Goal: Information Seeking & Learning: Learn about a topic

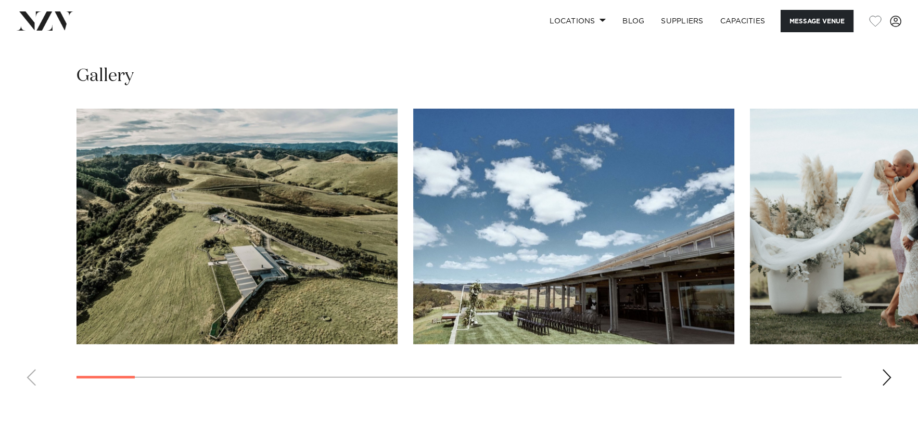
scroll to position [1092, 0]
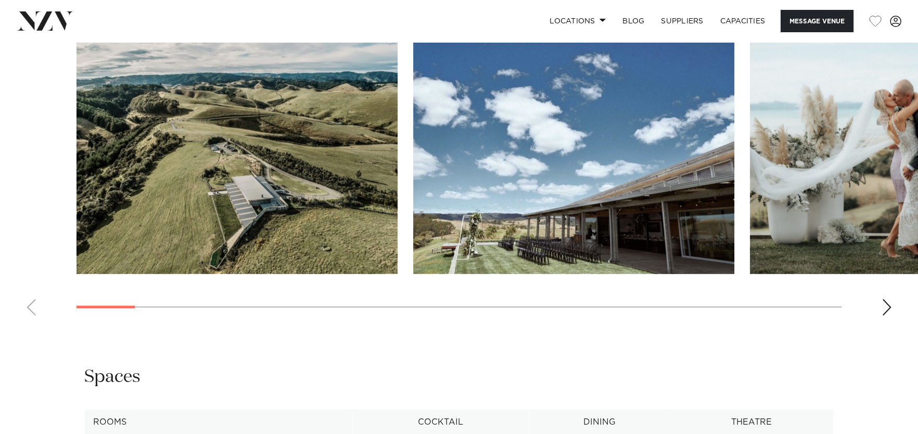
click at [871, 185] on img "3 / 30" at bounding box center [910, 156] width 321 height 236
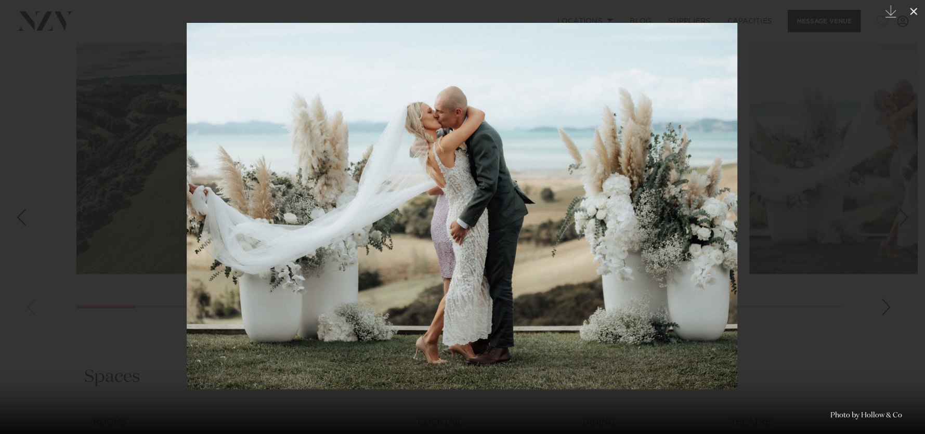
click at [912, 13] on icon at bounding box center [913, 11] width 7 height 7
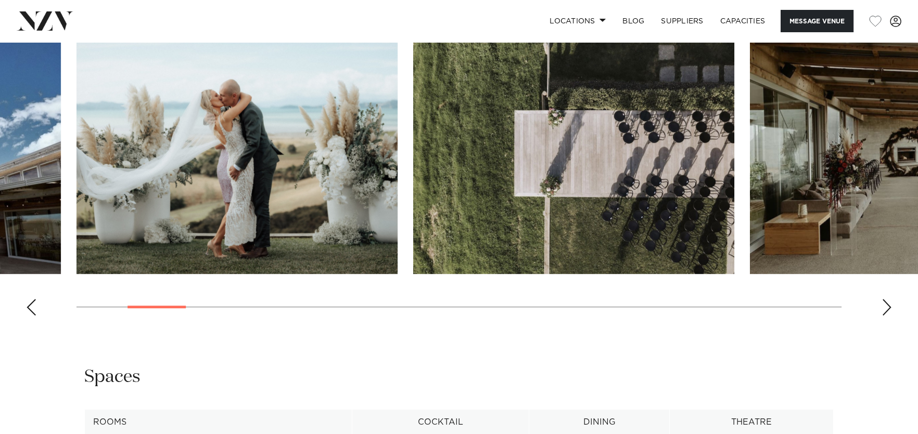
click at [882, 301] on div "Next slide" at bounding box center [886, 307] width 10 height 17
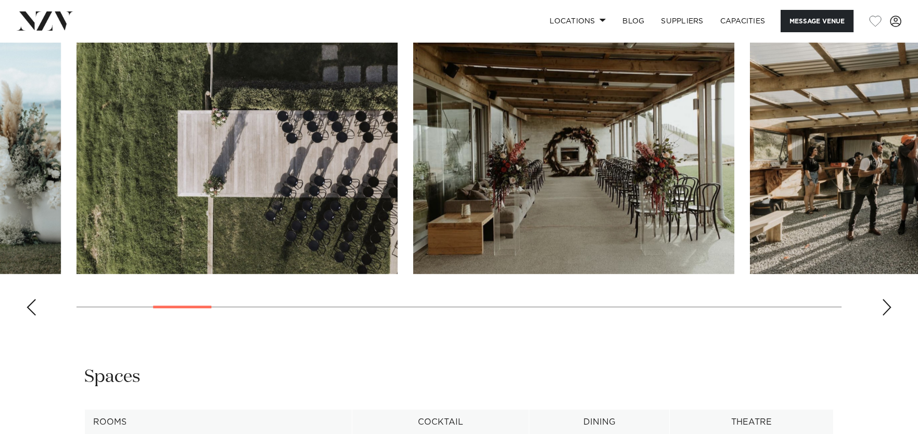
click at [883, 303] on div "Next slide" at bounding box center [886, 307] width 10 height 17
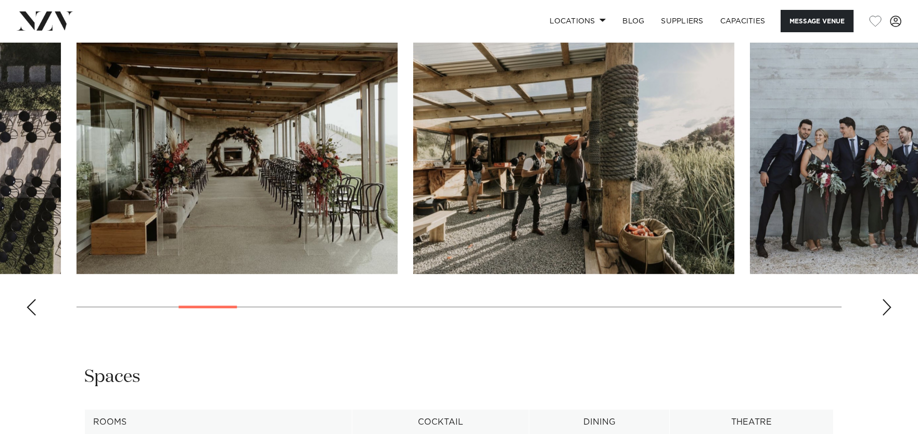
click at [883, 303] on div "Next slide" at bounding box center [886, 307] width 10 height 17
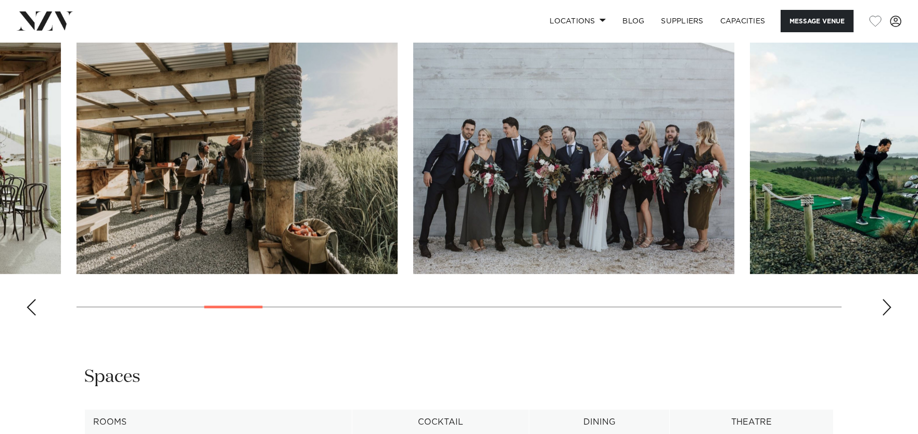
click at [883, 303] on div "Next slide" at bounding box center [886, 307] width 10 height 17
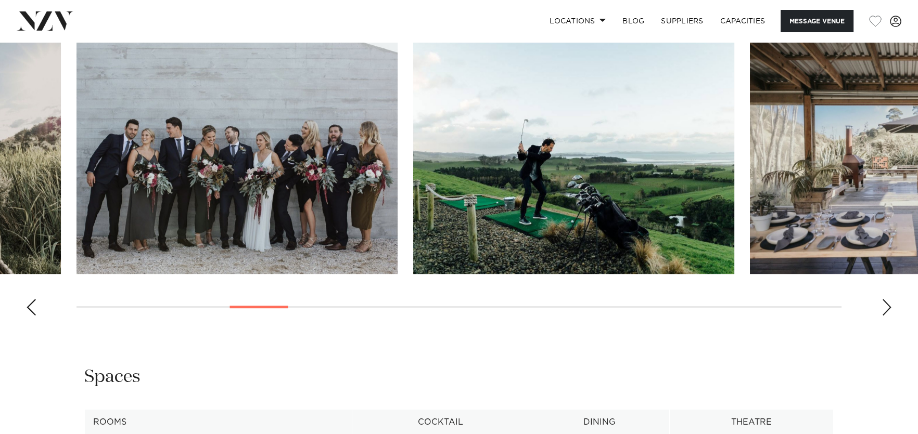
click at [883, 303] on div "Next slide" at bounding box center [886, 307] width 10 height 17
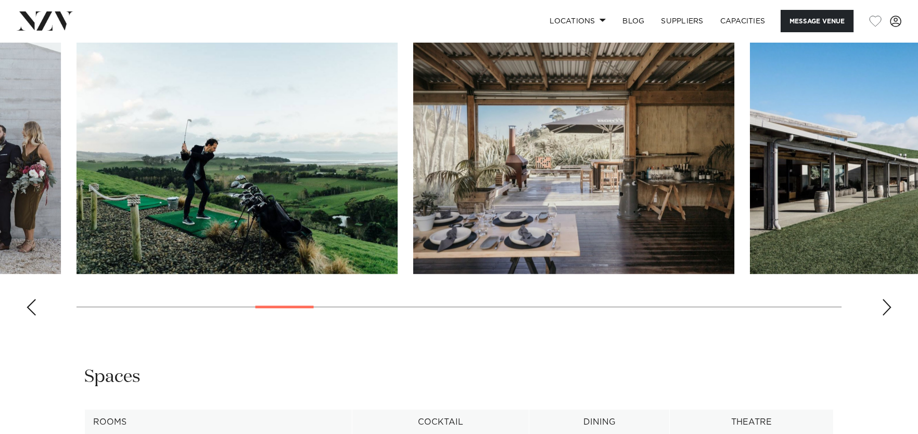
click at [883, 303] on div "Next slide" at bounding box center [886, 307] width 10 height 17
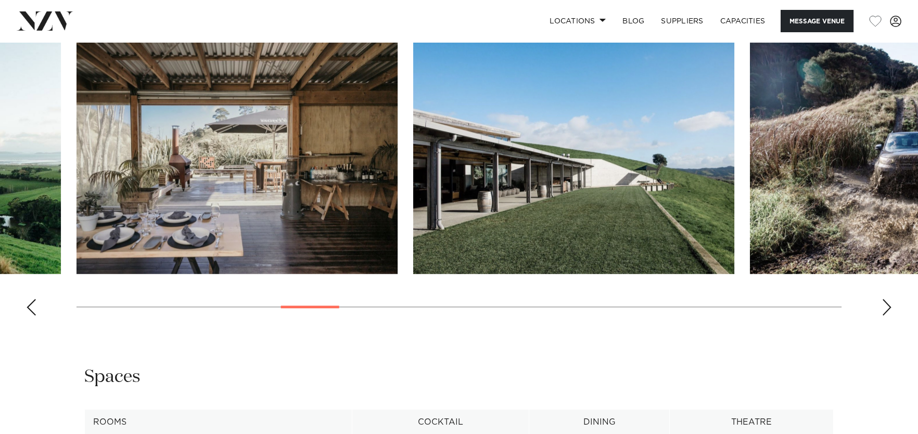
click at [883, 303] on div "Next slide" at bounding box center [886, 307] width 10 height 17
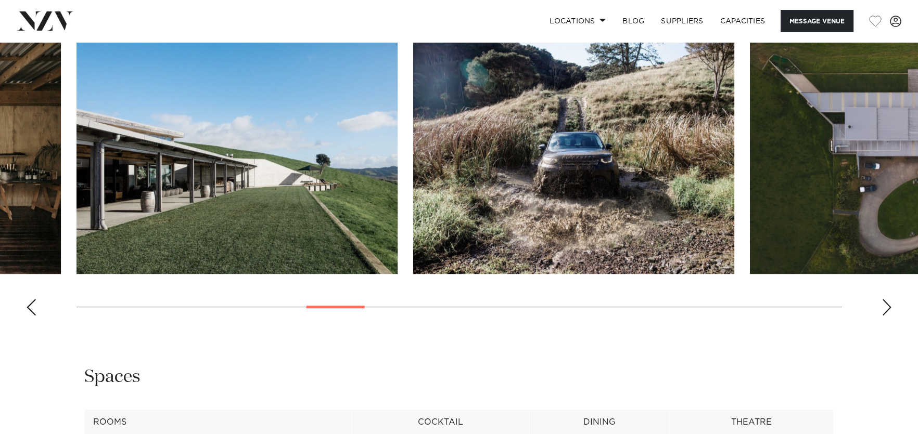
click at [883, 303] on div "Next slide" at bounding box center [886, 307] width 10 height 17
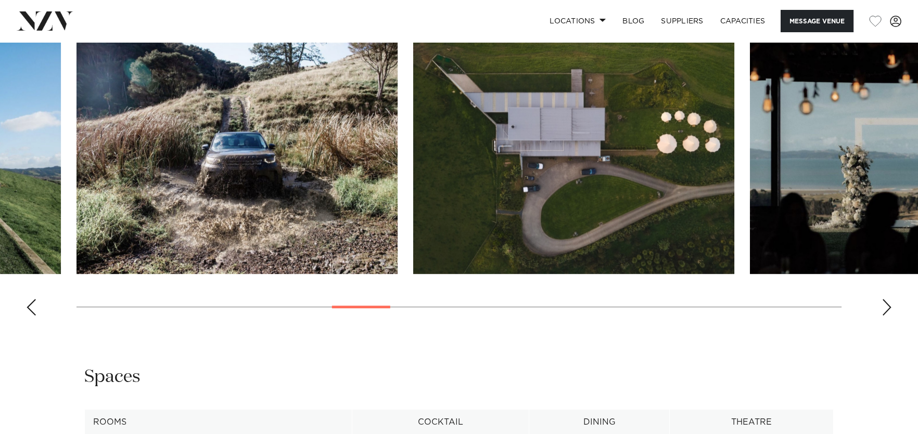
click at [883, 303] on div "Next slide" at bounding box center [886, 307] width 10 height 17
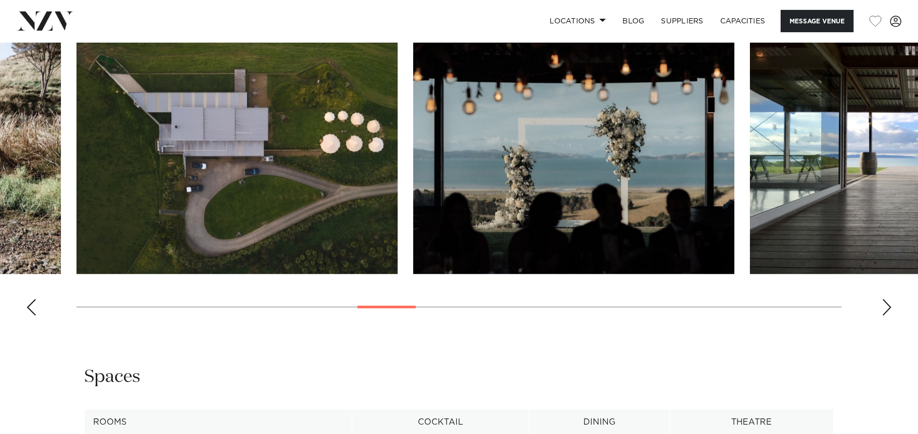
click at [628, 159] on img "13 / 30" at bounding box center [573, 156] width 321 height 236
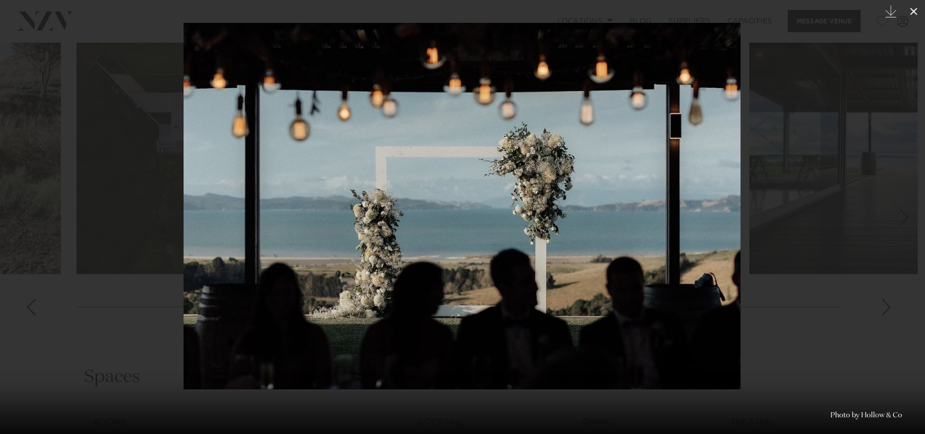
click at [910, 14] on icon at bounding box center [914, 11] width 12 height 12
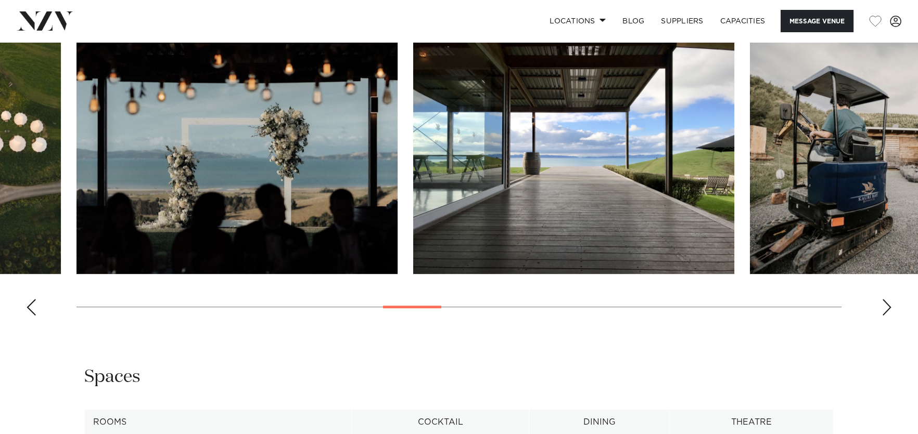
click at [885, 307] on div "Next slide" at bounding box center [886, 307] width 10 height 17
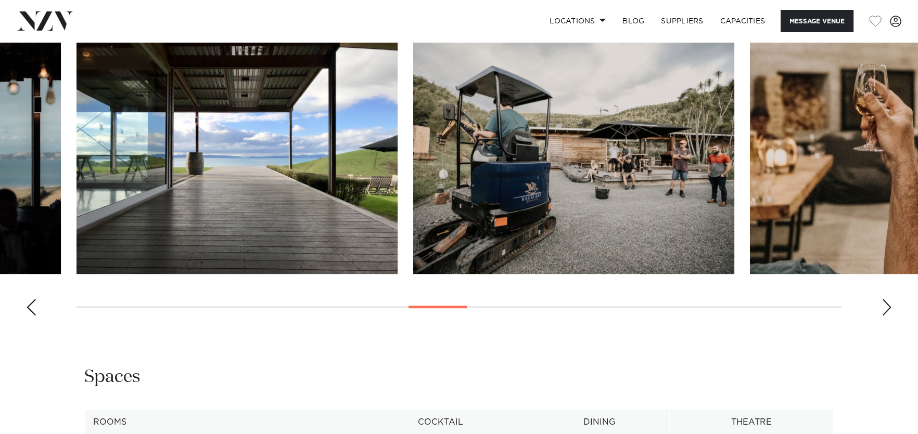
click at [885, 307] on div "Next slide" at bounding box center [886, 307] width 10 height 17
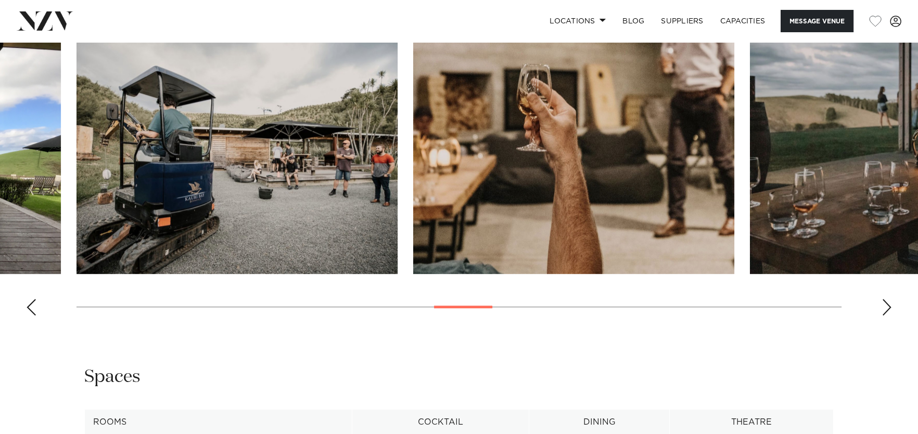
click at [885, 307] on div "Next slide" at bounding box center [886, 307] width 10 height 17
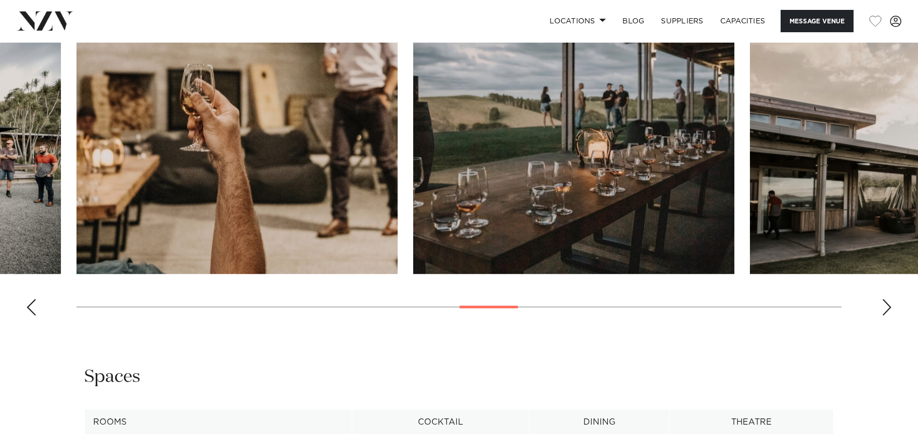
click at [885, 307] on div "Next slide" at bounding box center [886, 307] width 10 height 17
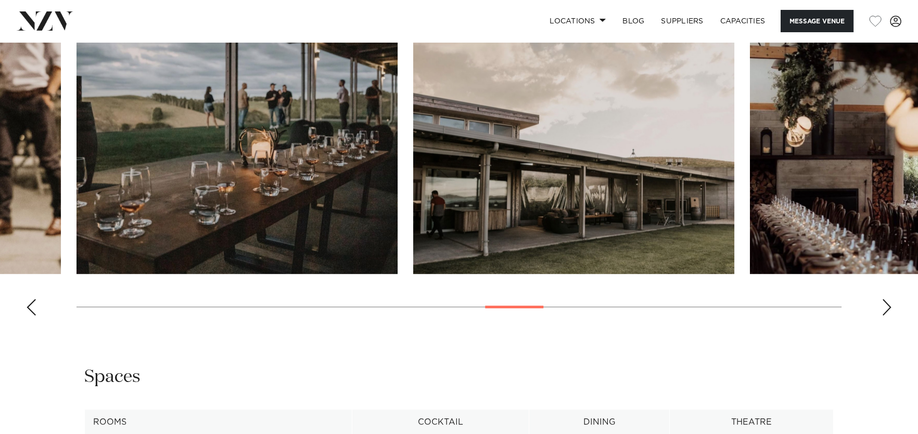
click at [885, 307] on div "Next slide" at bounding box center [886, 307] width 10 height 17
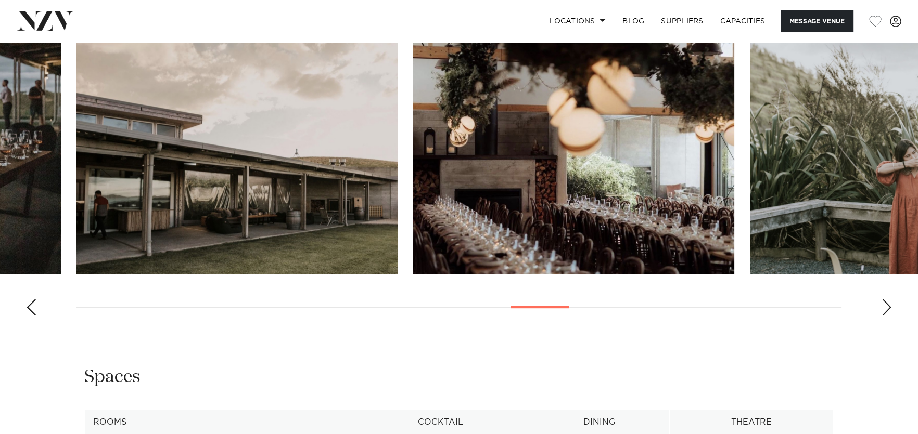
click at [886, 307] on div "Next slide" at bounding box center [886, 307] width 10 height 17
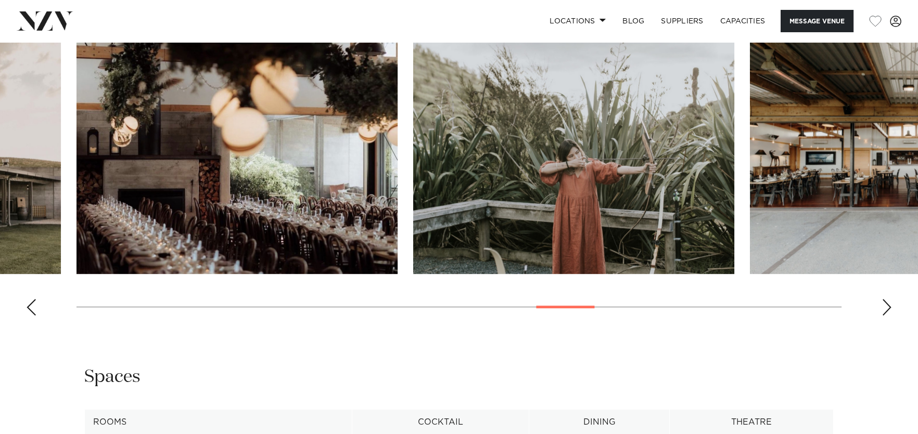
click at [886, 307] on div "Next slide" at bounding box center [886, 307] width 10 height 17
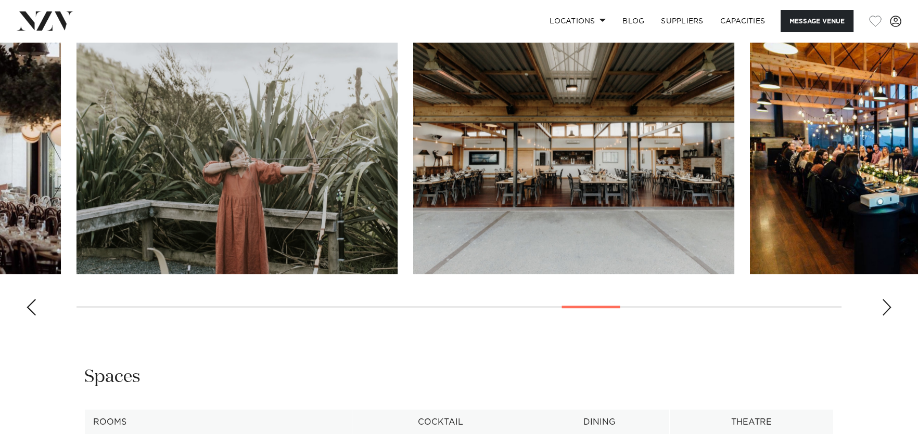
click at [886, 307] on div "Next slide" at bounding box center [886, 307] width 10 height 17
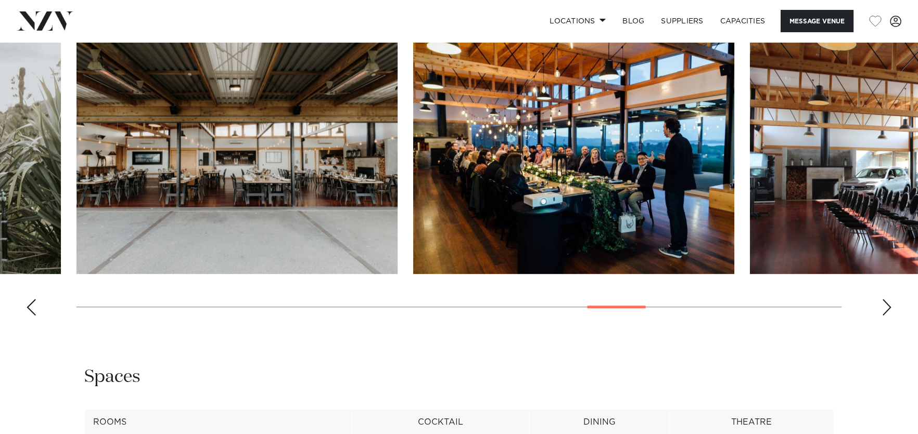
click at [886, 307] on div "Next slide" at bounding box center [886, 307] width 10 height 17
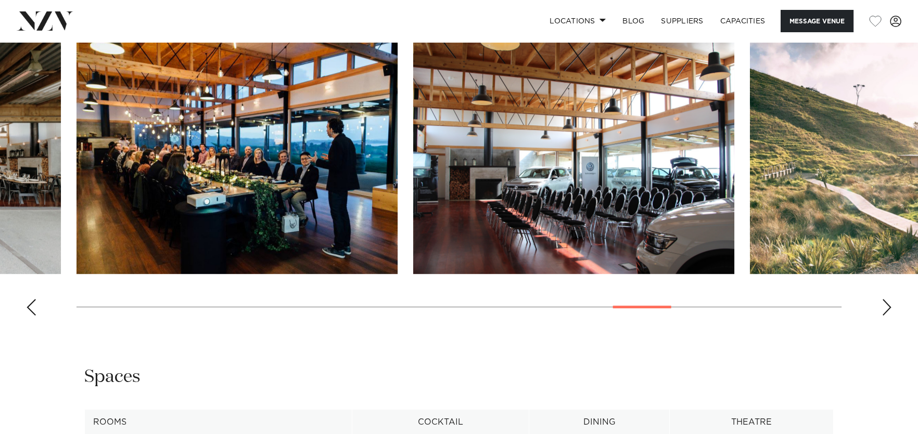
click at [886, 307] on div "Next slide" at bounding box center [886, 307] width 10 height 17
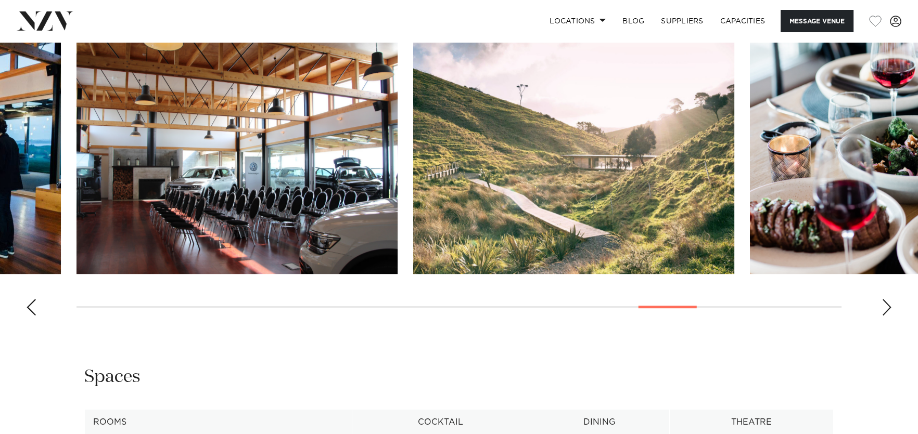
click at [886, 307] on div "Next slide" at bounding box center [886, 307] width 10 height 17
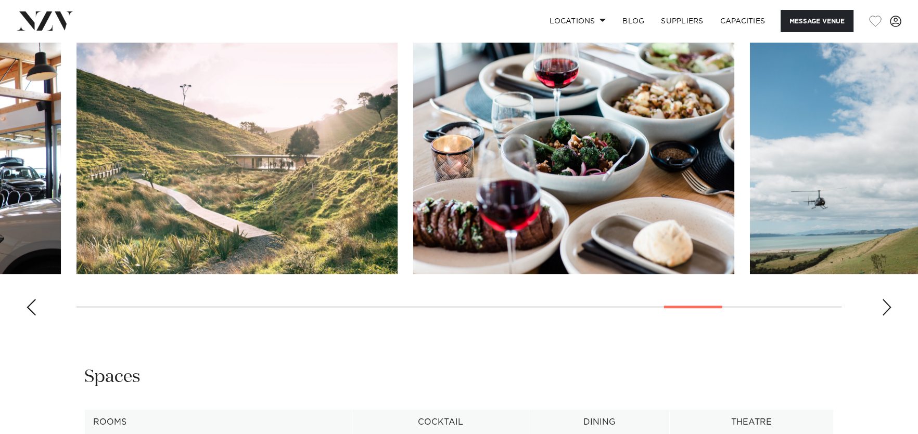
click at [886, 307] on div "Next slide" at bounding box center [886, 307] width 10 height 17
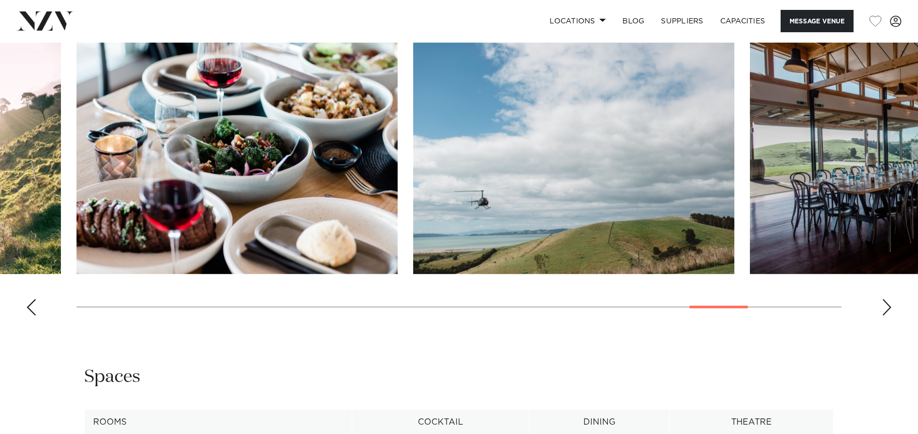
click at [888, 307] on div "Next slide" at bounding box center [886, 307] width 10 height 17
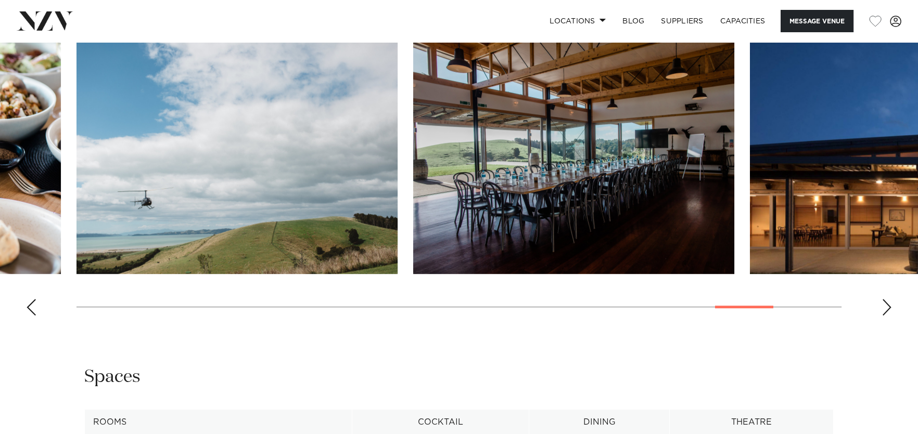
click at [888, 307] on div "Next slide" at bounding box center [886, 307] width 10 height 17
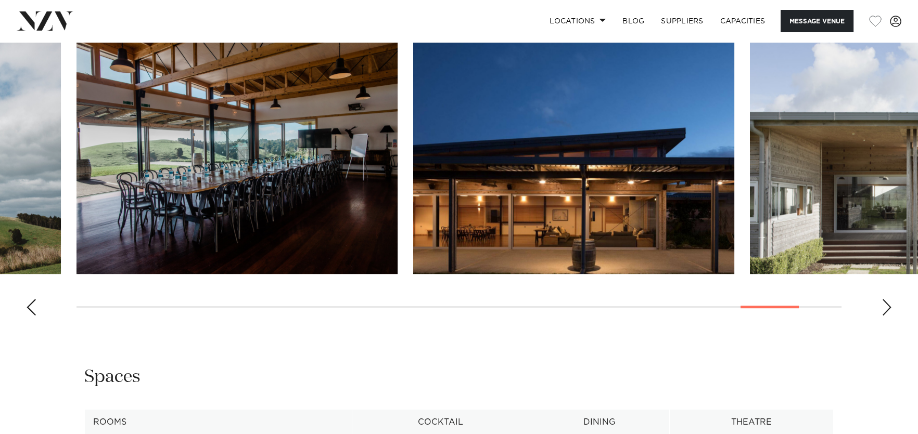
click at [888, 307] on div "Next slide" at bounding box center [886, 307] width 10 height 17
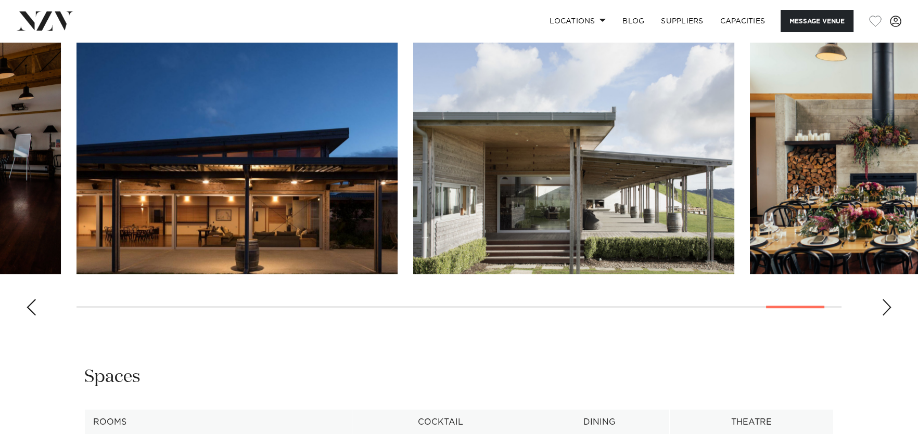
click at [888, 307] on div "Next slide" at bounding box center [886, 307] width 10 height 17
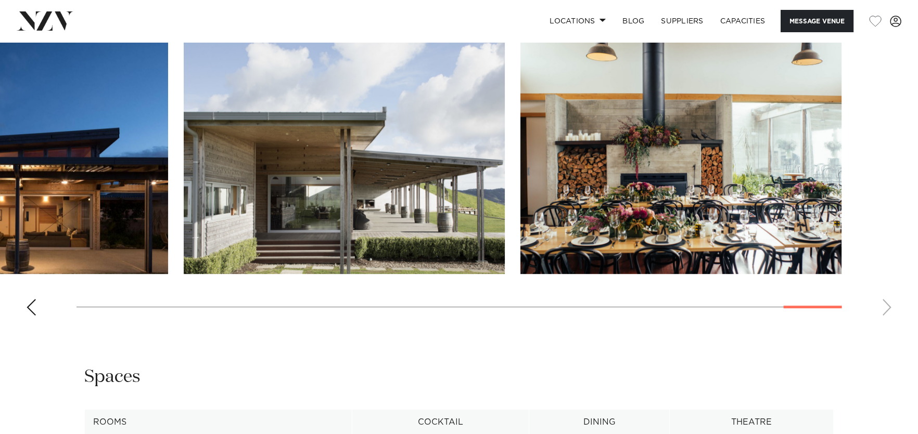
click at [888, 307] on swiper-container at bounding box center [459, 181] width 918 height 286
click at [33, 305] on div "Previous slide" at bounding box center [31, 307] width 10 height 17
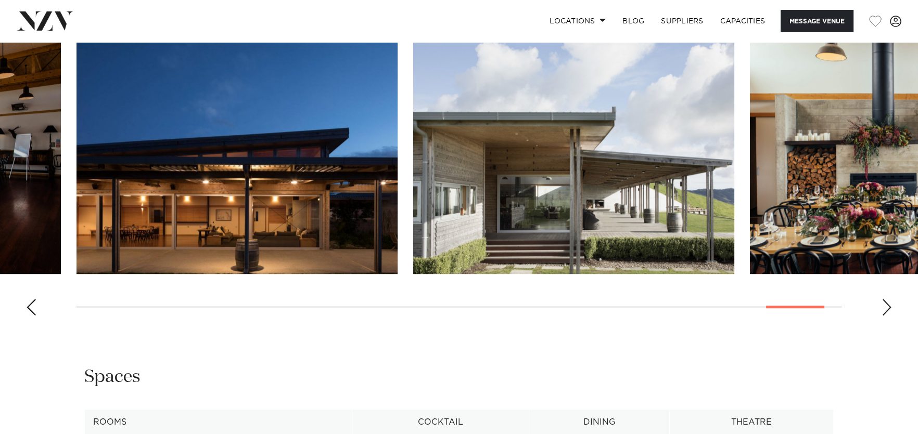
click at [33, 305] on div "Previous slide" at bounding box center [31, 307] width 10 height 17
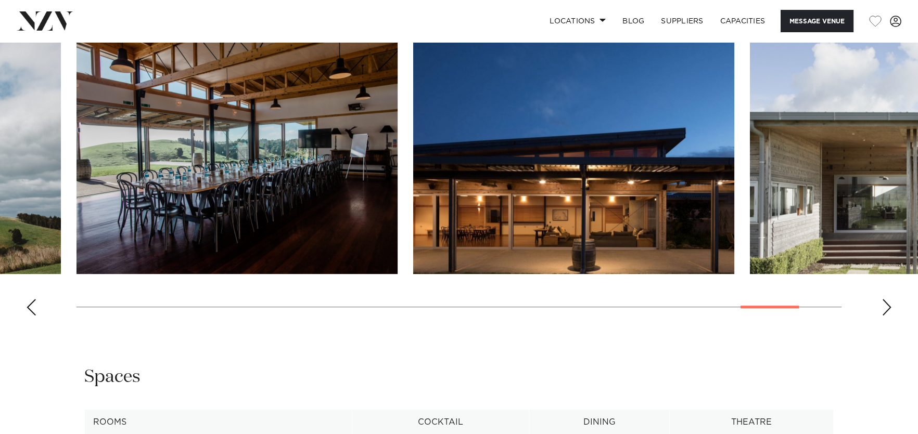
click at [35, 303] on div "Previous slide" at bounding box center [31, 307] width 10 height 17
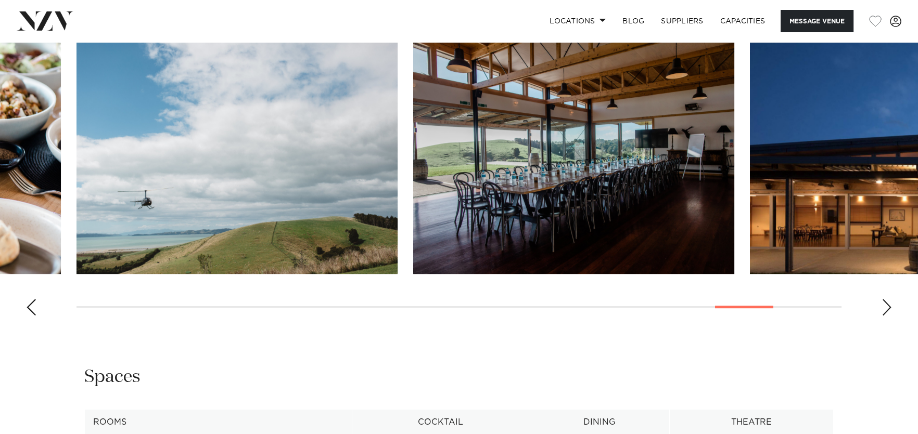
click at [35, 303] on div "Previous slide" at bounding box center [31, 307] width 10 height 17
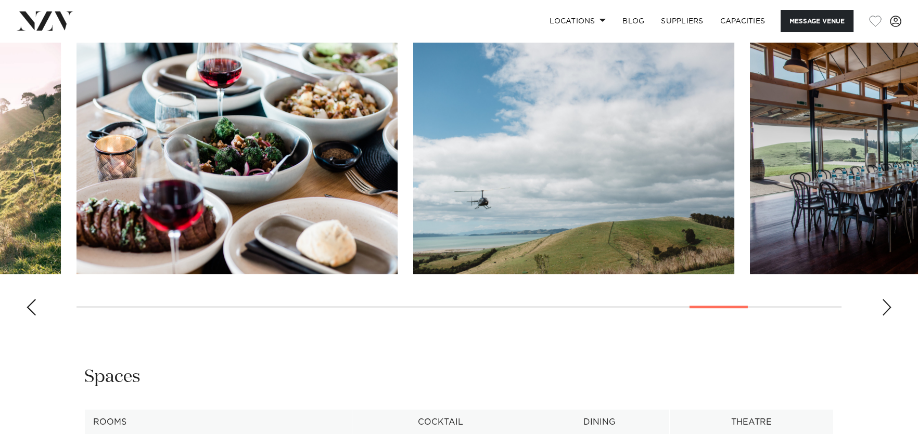
click at [35, 303] on div "Previous slide" at bounding box center [31, 307] width 10 height 17
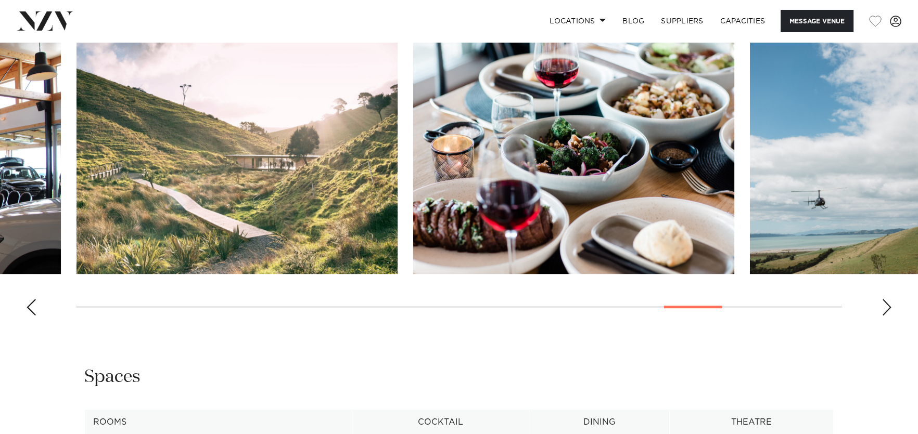
click at [35, 303] on div "Previous slide" at bounding box center [31, 307] width 10 height 17
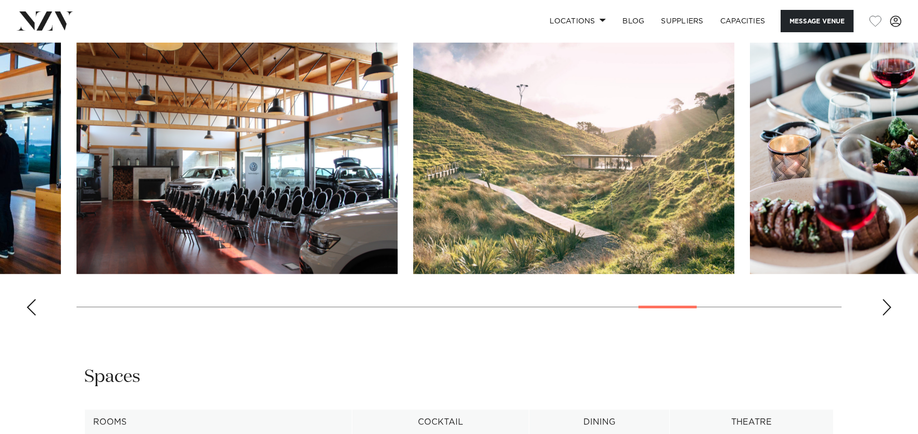
click at [35, 303] on div "Previous slide" at bounding box center [31, 307] width 10 height 17
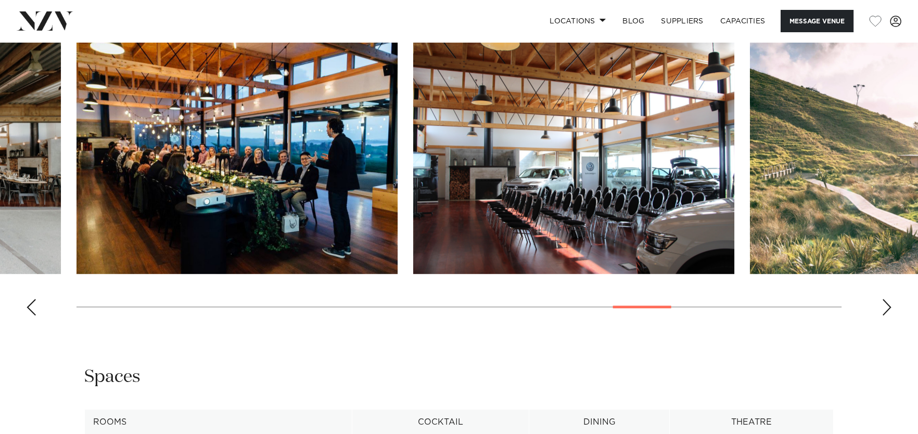
click at [36, 302] on swiper-container at bounding box center [459, 181] width 918 height 286
click at [36, 301] on swiper-container at bounding box center [459, 181] width 918 height 286
click at [33, 307] on div "Previous slide" at bounding box center [31, 307] width 10 height 17
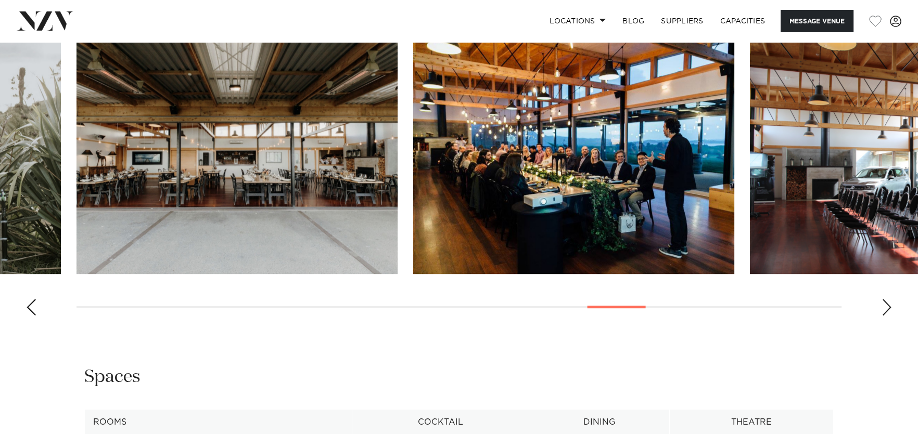
click at [30, 308] on div "Previous slide" at bounding box center [31, 307] width 10 height 17
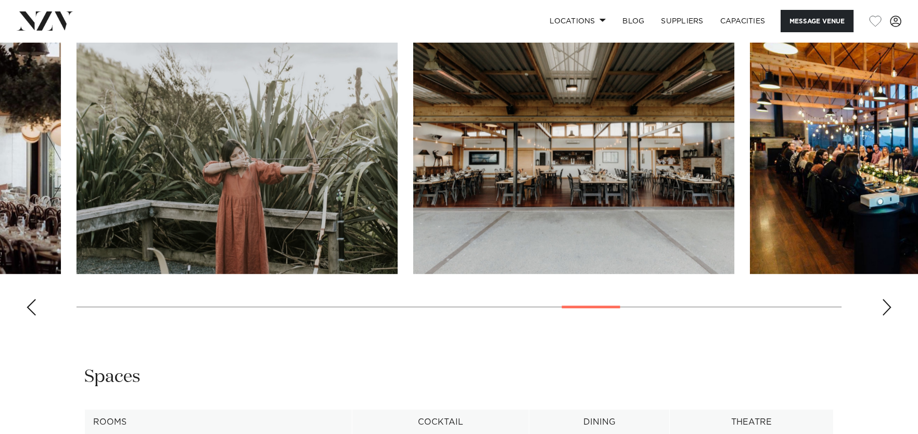
click at [30, 308] on div "Previous slide" at bounding box center [31, 307] width 10 height 17
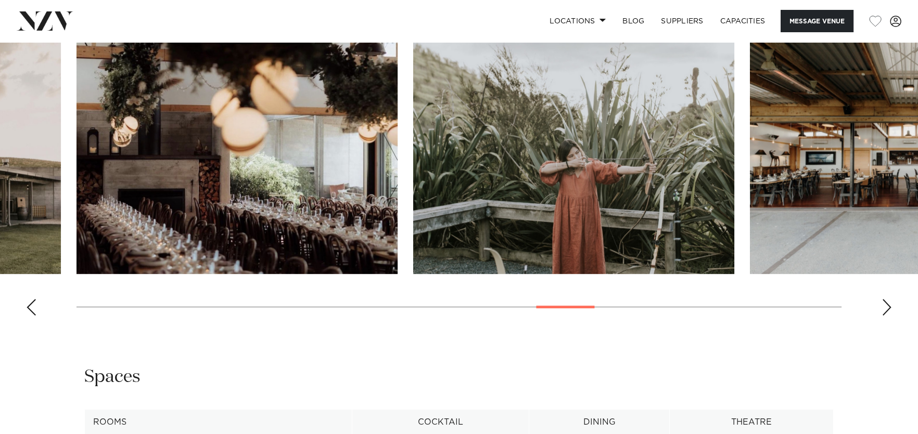
click at [32, 307] on div "Previous slide" at bounding box center [31, 307] width 10 height 17
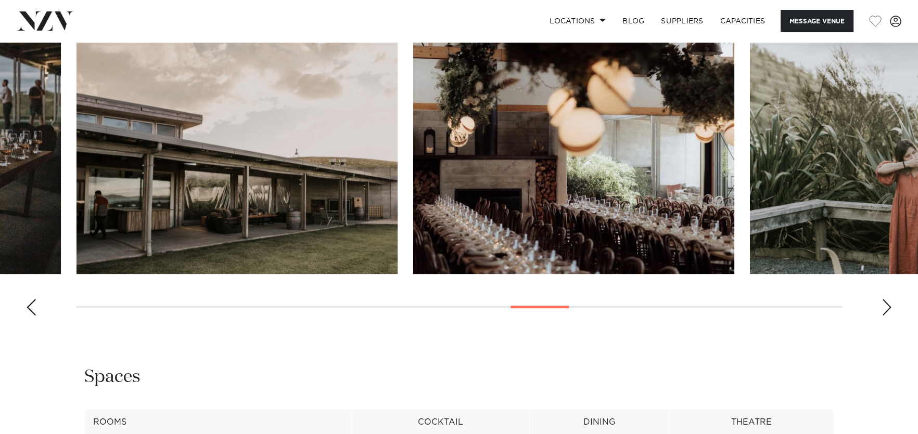
click at [32, 307] on div "Previous slide" at bounding box center [31, 307] width 10 height 17
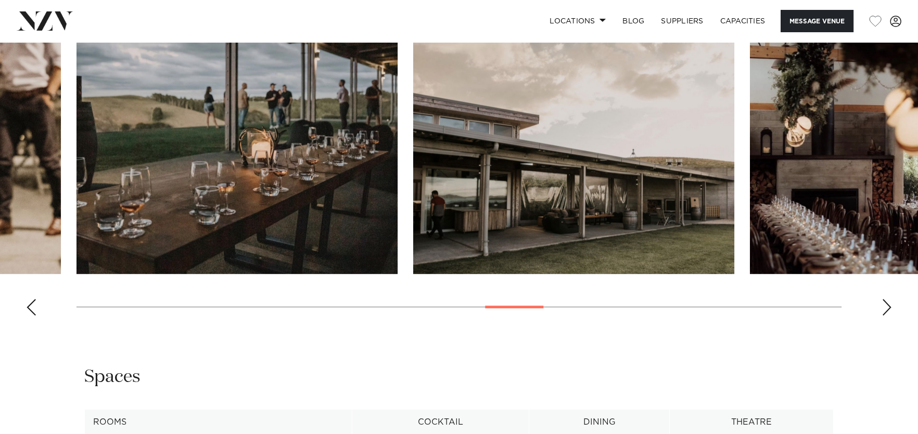
click at [32, 307] on div "Previous slide" at bounding box center [31, 307] width 10 height 17
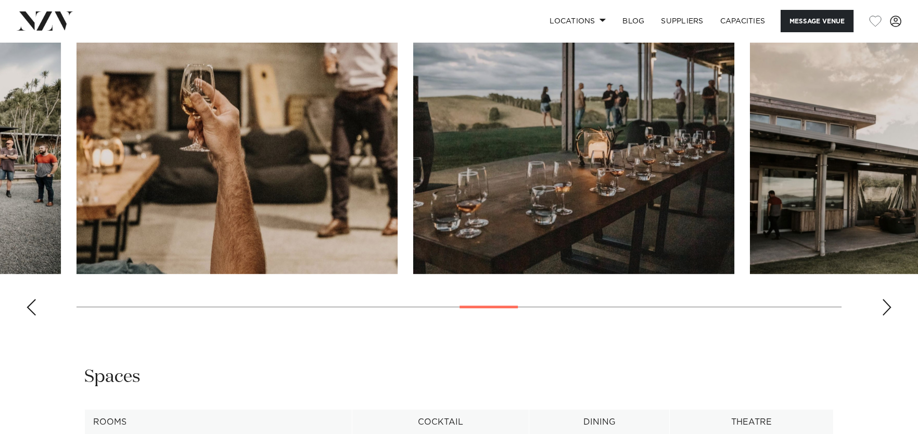
click at [32, 307] on div "Previous slide" at bounding box center [31, 307] width 10 height 17
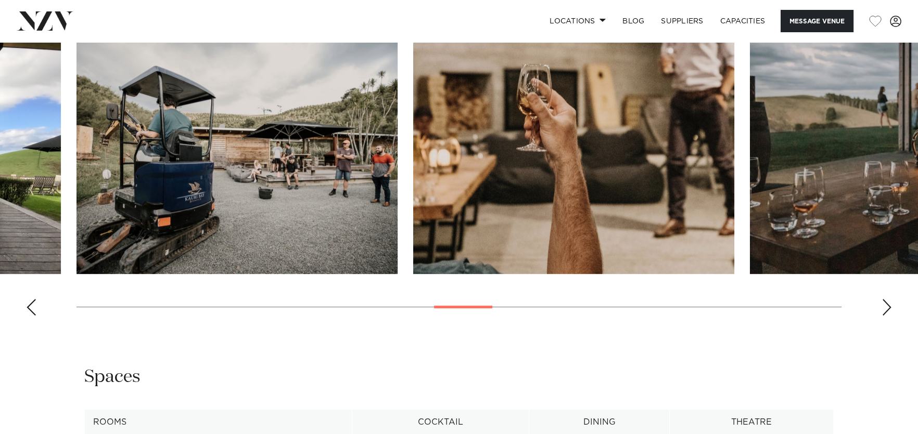
click at [32, 307] on div "Previous slide" at bounding box center [31, 307] width 10 height 17
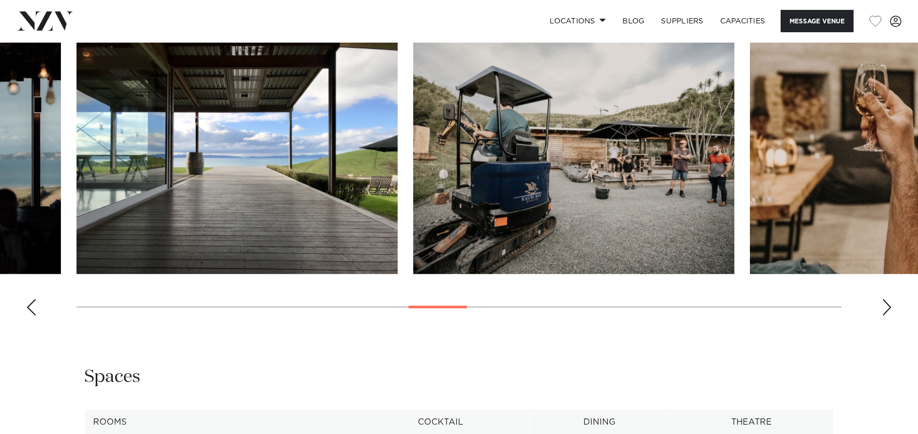
click at [32, 307] on div "Previous slide" at bounding box center [31, 307] width 10 height 17
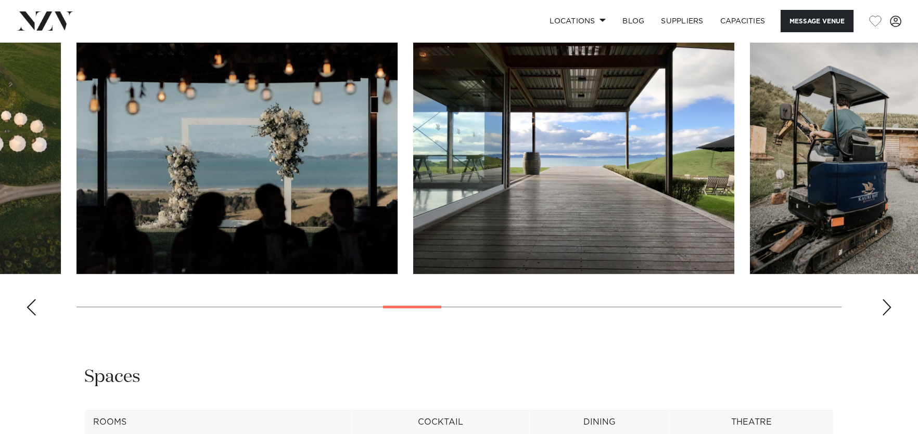
click at [32, 307] on div "Previous slide" at bounding box center [31, 307] width 10 height 17
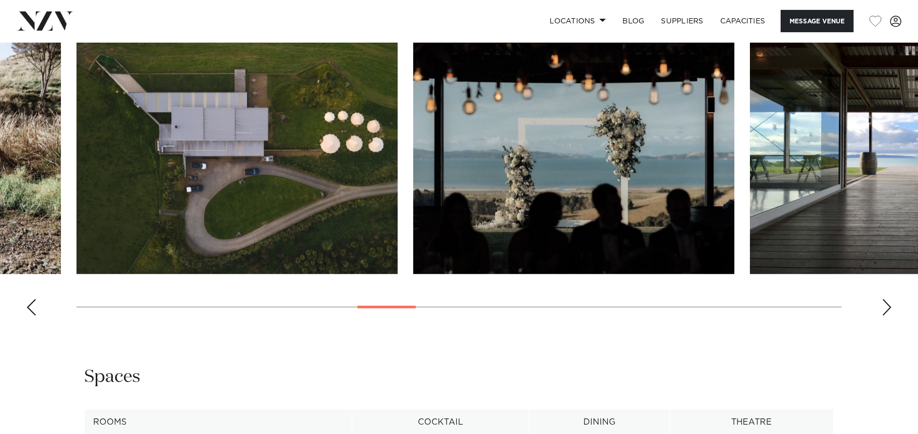
click at [32, 307] on div "Previous slide" at bounding box center [31, 307] width 10 height 17
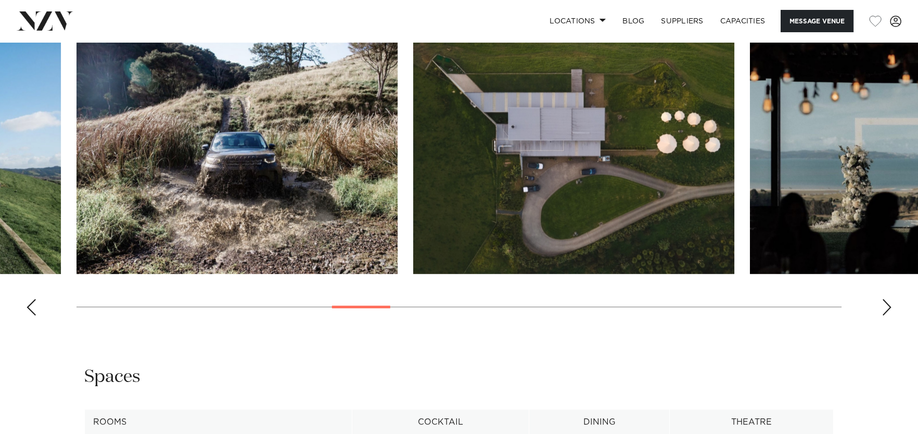
click at [32, 307] on div "Previous slide" at bounding box center [31, 307] width 10 height 17
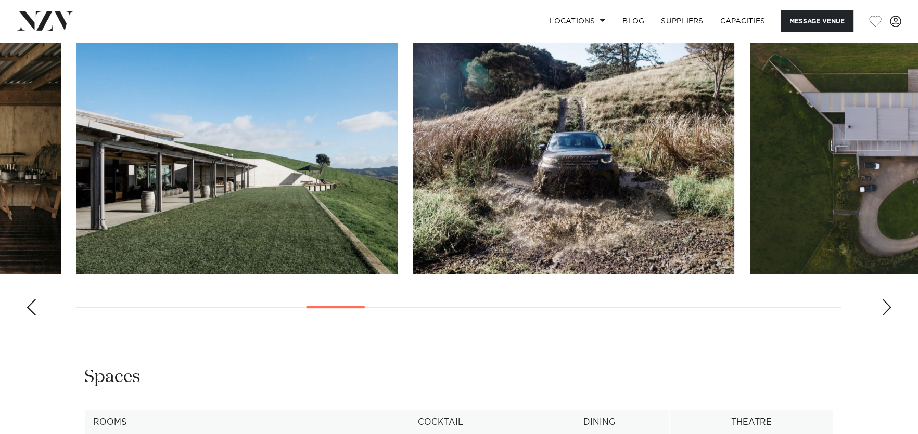
click at [32, 307] on div "Previous slide" at bounding box center [31, 307] width 10 height 17
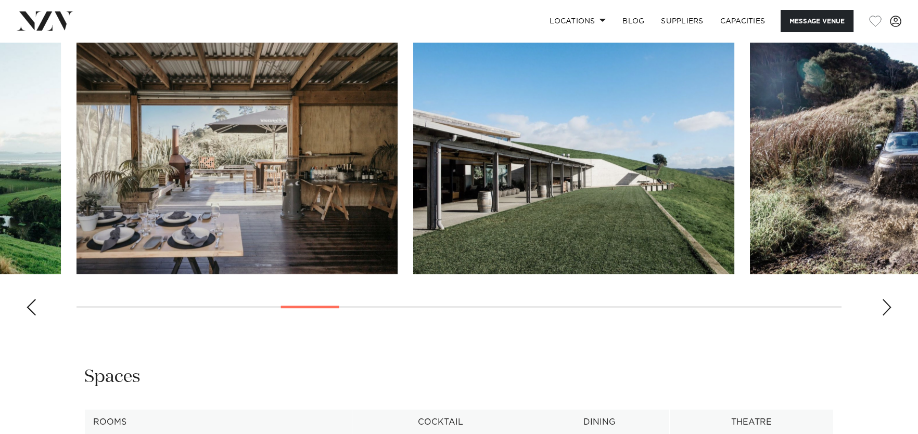
click at [32, 307] on div "Previous slide" at bounding box center [31, 307] width 10 height 17
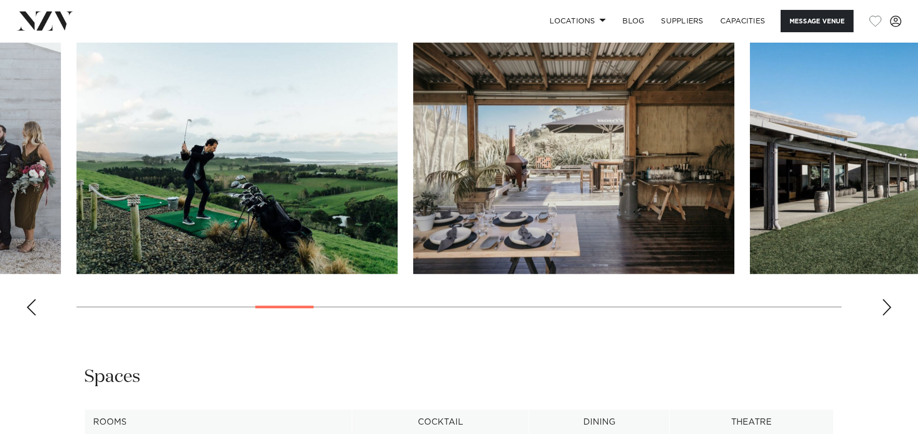
click at [32, 307] on div "Previous slide" at bounding box center [31, 307] width 10 height 17
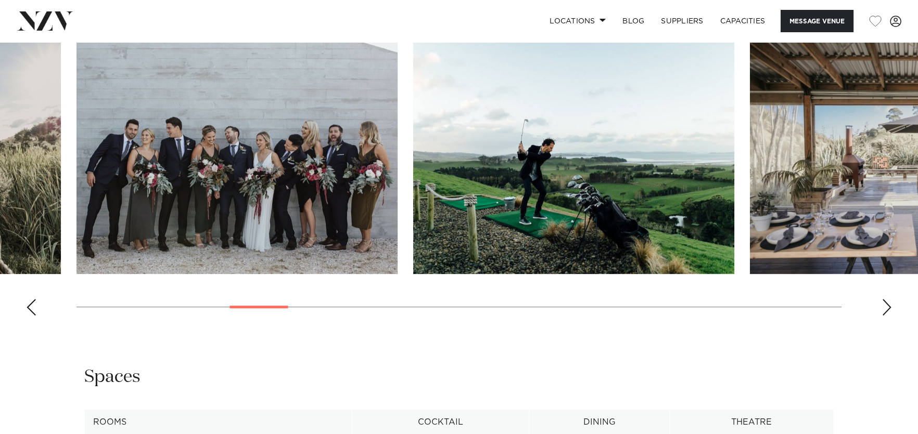
click at [32, 307] on div "Previous slide" at bounding box center [31, 307] width 10 height 17
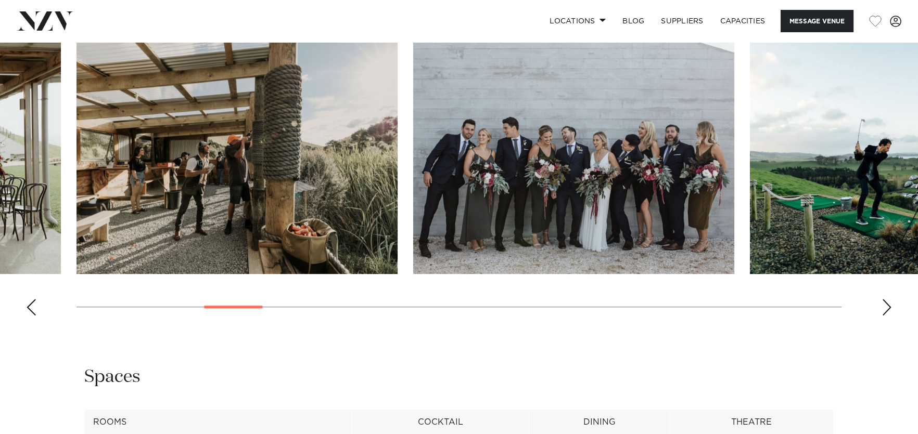
click at [32, 307] on div "Previous slide" at bounding box center [31, 307] width 10 height 17
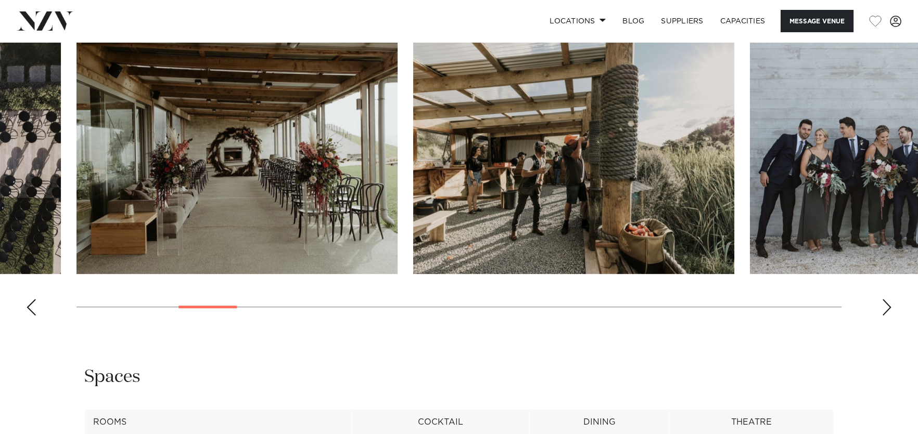
click at [32, 307] on div "Previous slide" at bounding box center [31, 307] width 10 height 17
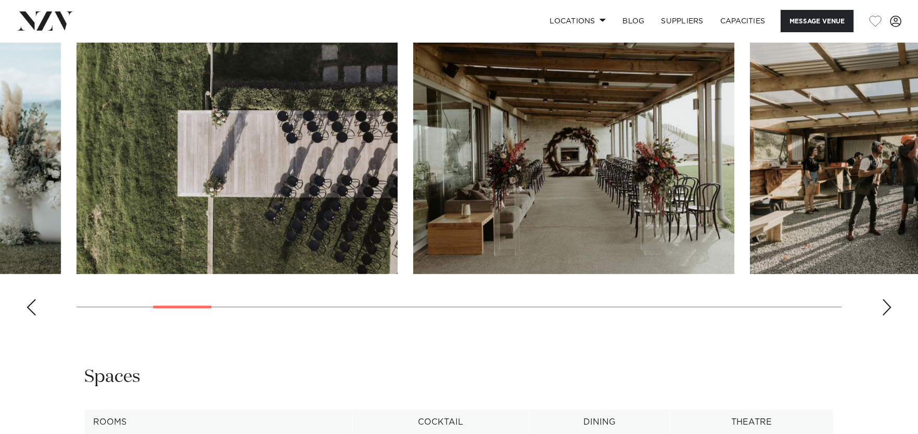
click at [32, 307] on div "Previous slide" at bounding box center [31, 307] width 10 height 17
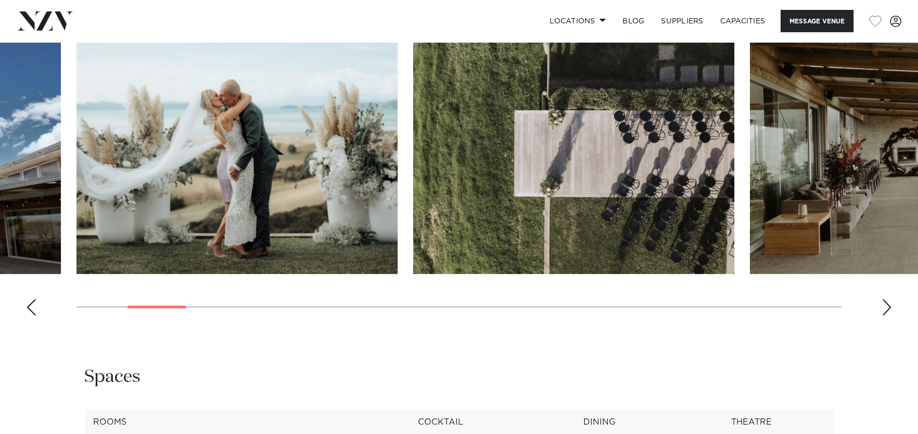
click at [247, 224] on img "3 / 30" at bounding box center [236, 156] width 321 height 236
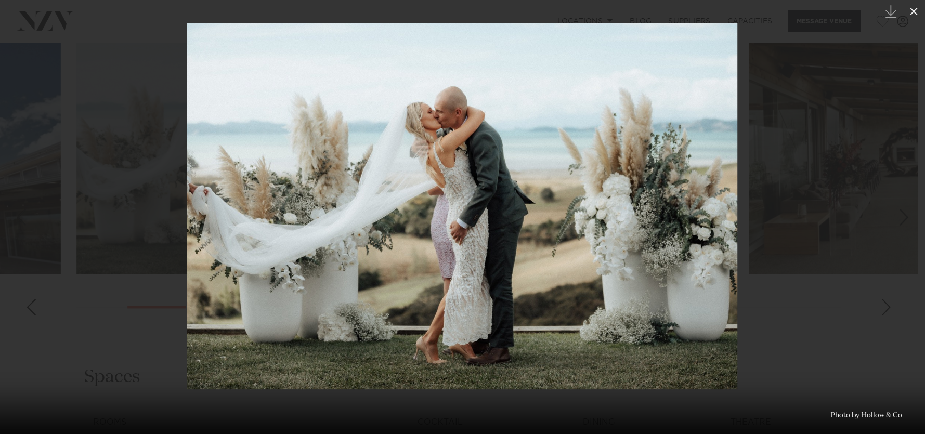
click at [913, 9] on icon at bounding box center [914, 11] width 12 height 12
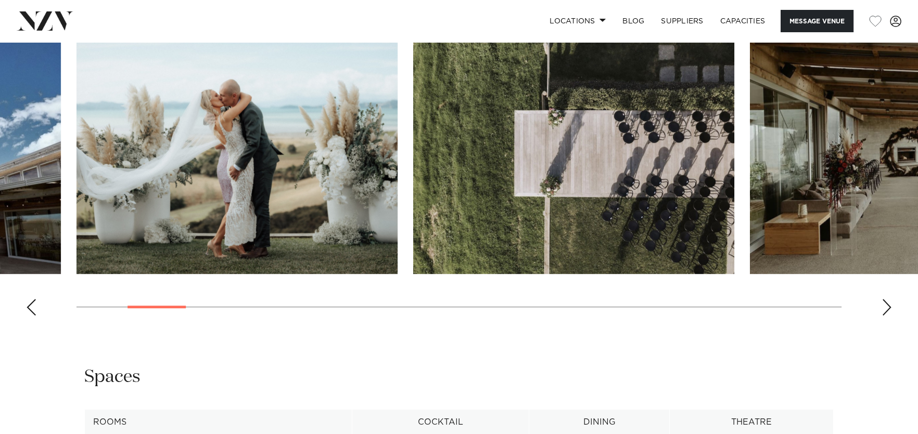
click at [35, 302] on div "Previous slide" at bounding box center [31, 307] width 10 height 17
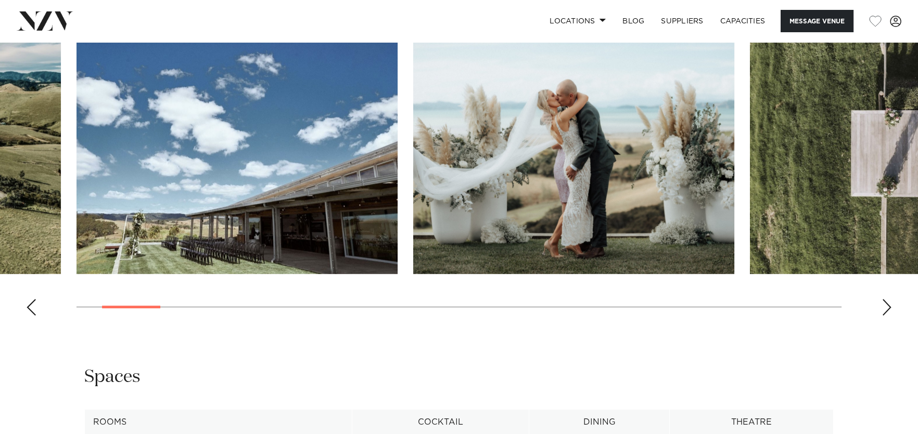
click at [35, 302] on div "Previous slide" at bounding box center [31, 307] width 10 height 17
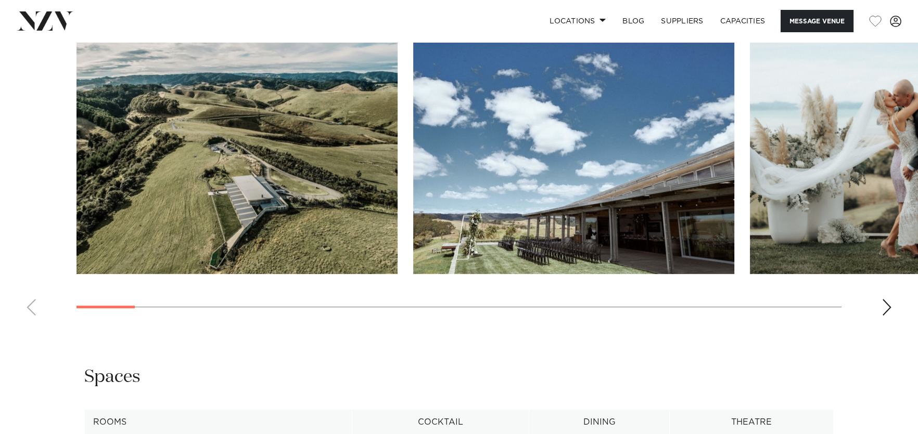
click at [35, 302] on swiper-container at bounding box center [459, 181] width 918 height 286
